Goal: Task Accomplishment & Management: Manage account settings

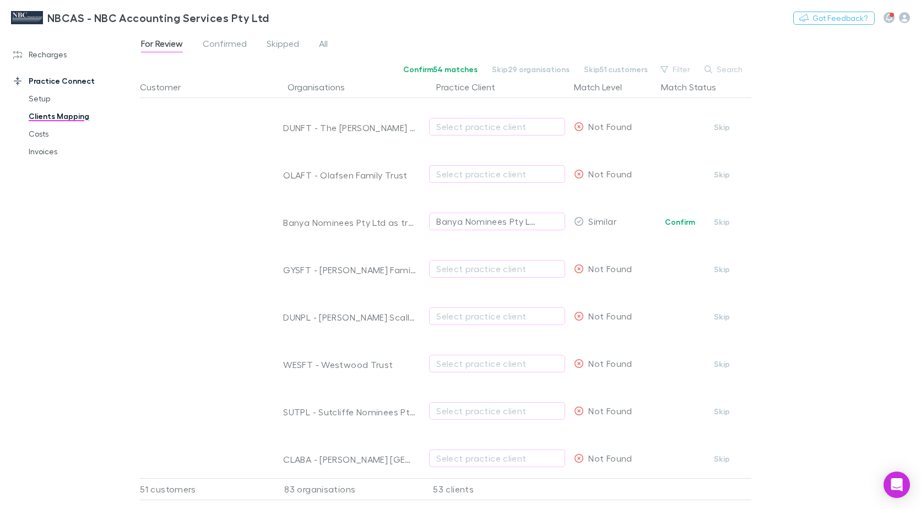
scroll to position [1997, 0]
